Goal: Task Accomplishment & Management: Use online tool/utility

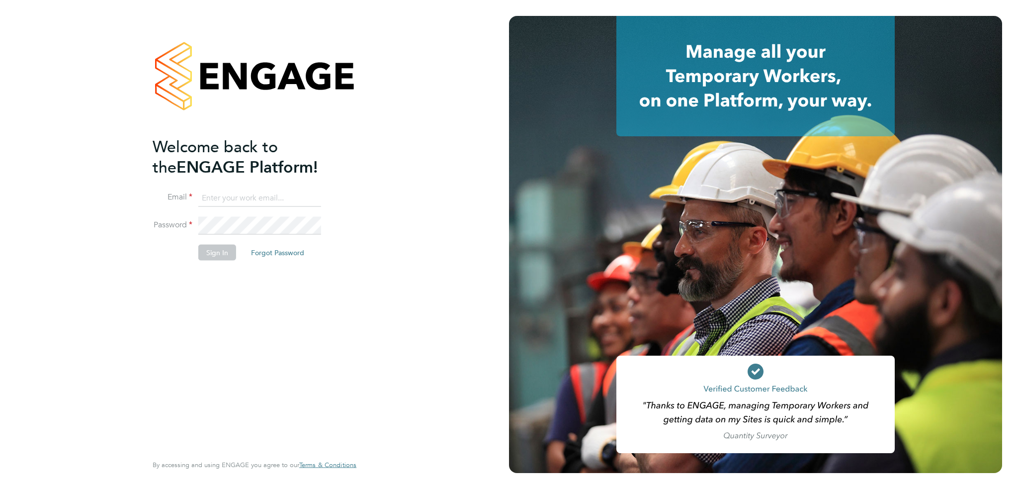
type input "[PERSON_NAME][EMAIL_ADDRESS][PERSON_NAME][DOMAIN_NAME]"
click at [222, 251] on button "Sign In" at bounding box center [217, 252] width 38 height 16
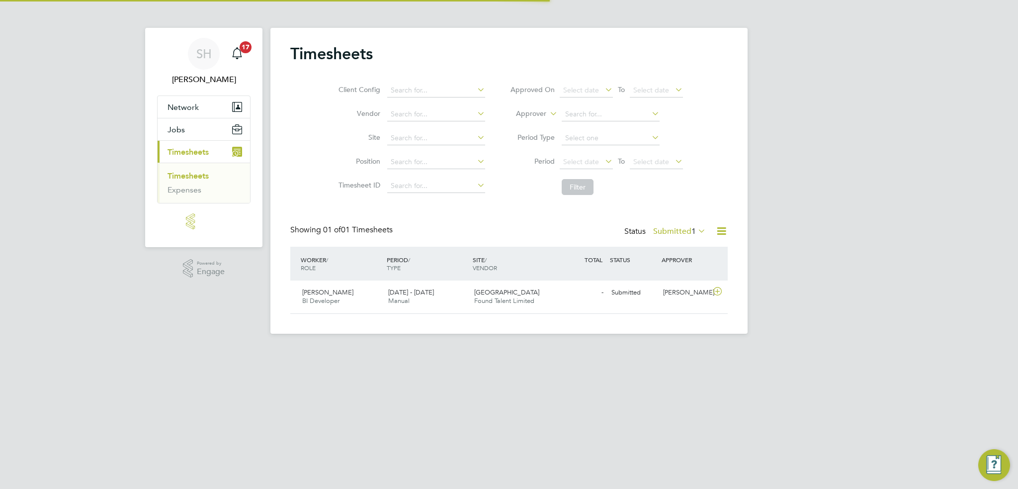
scroll to position [25, 86]
click at [329, 296] on span "BI Developer" at bounding box center [320, 300] width 37 height 8
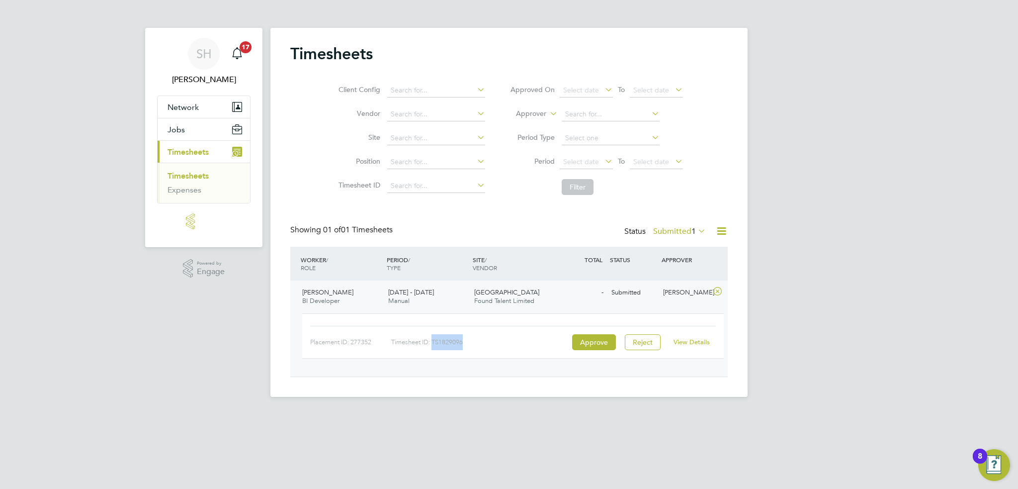
drag, startPoint x: 467, startPoint y: 341, endPoint x: 434, endPoint y: 347, distance: 33.3
click at [434, 347] on div "Timesheet ID: TS1829096" at bounding box center [480, 342] width 178 height 16
copy div "TS1829096"
click at [585, 347] on button "Approve" at bounding box center [594, 342] width 44 height 16
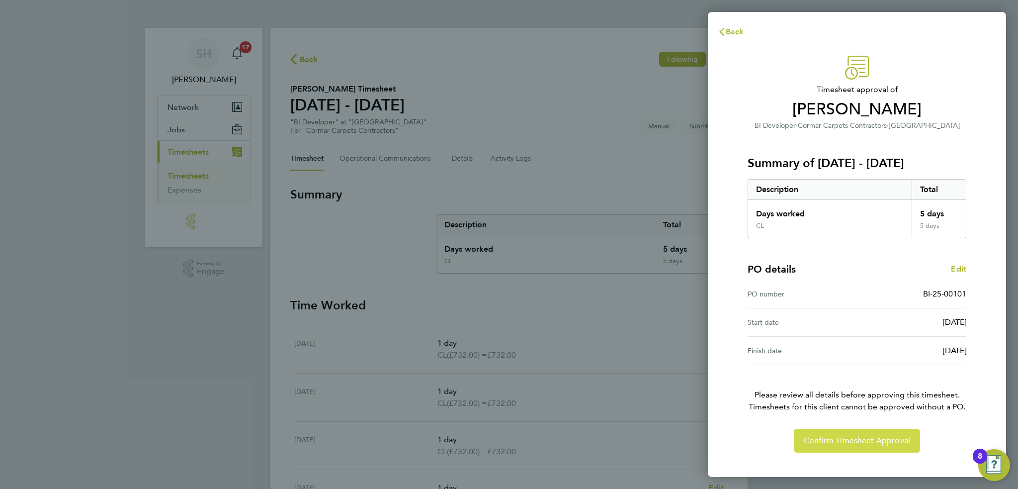
click at [864, 441] on span "Confirm Timesheet Approval" at bounding box center [857, 440] width 106 height 10
